Goal: Navigation & Orientation: Find specific page/section

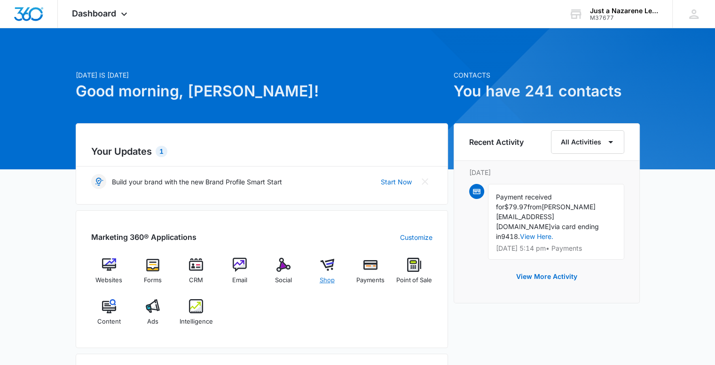
click at [324, 282] on span "Shop" at bounding box center [327, 279] width 15 height 9
click at [525, 266] on button "View More Activity" at bounding box center [547, 276] width 80 height 23
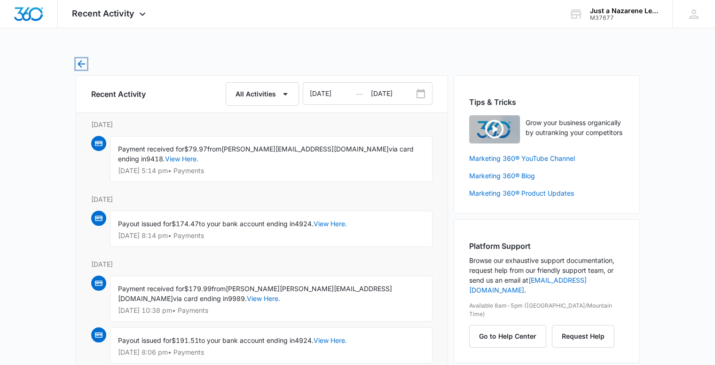
click at [79, 66] on icon "button" at bounding box center [81, 63] width 11 height 11
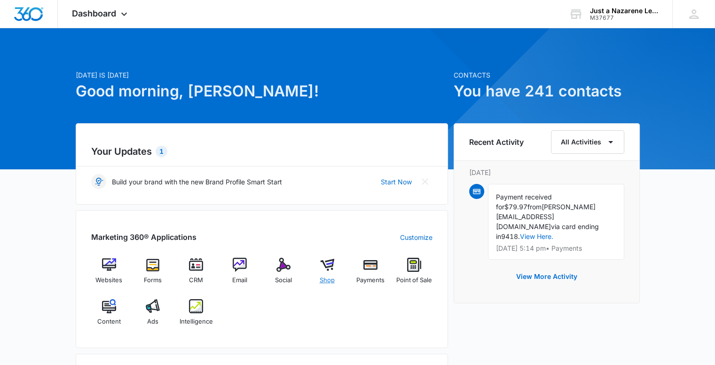
click at [326, 283] on span "Shop" at bounding box center [327, 279] width 15 height 9
